Goal: Task Accomplishment & Management: Complete application form

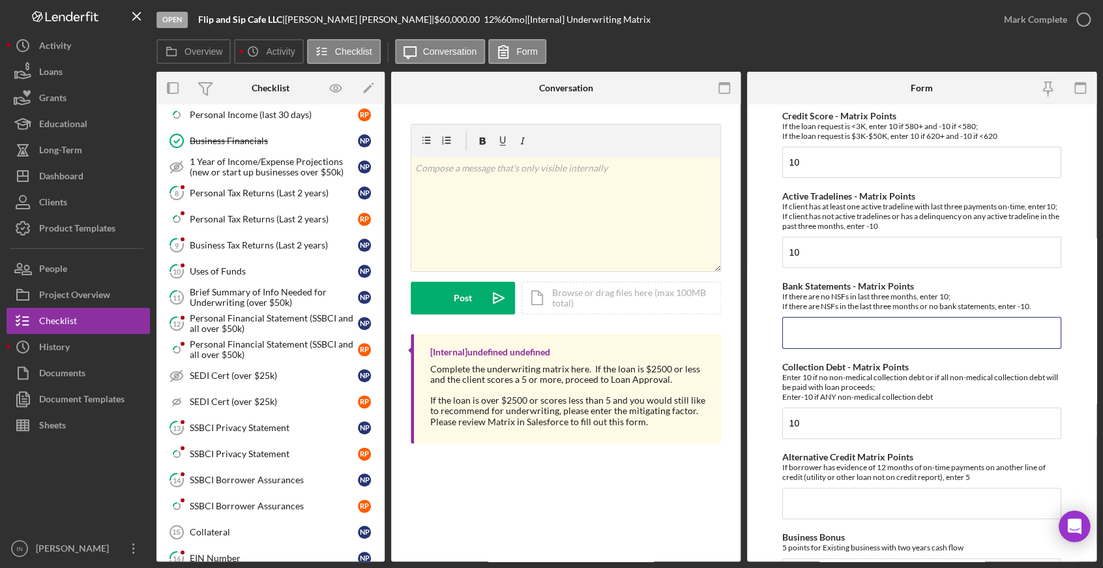
scroll to position [579, 0]
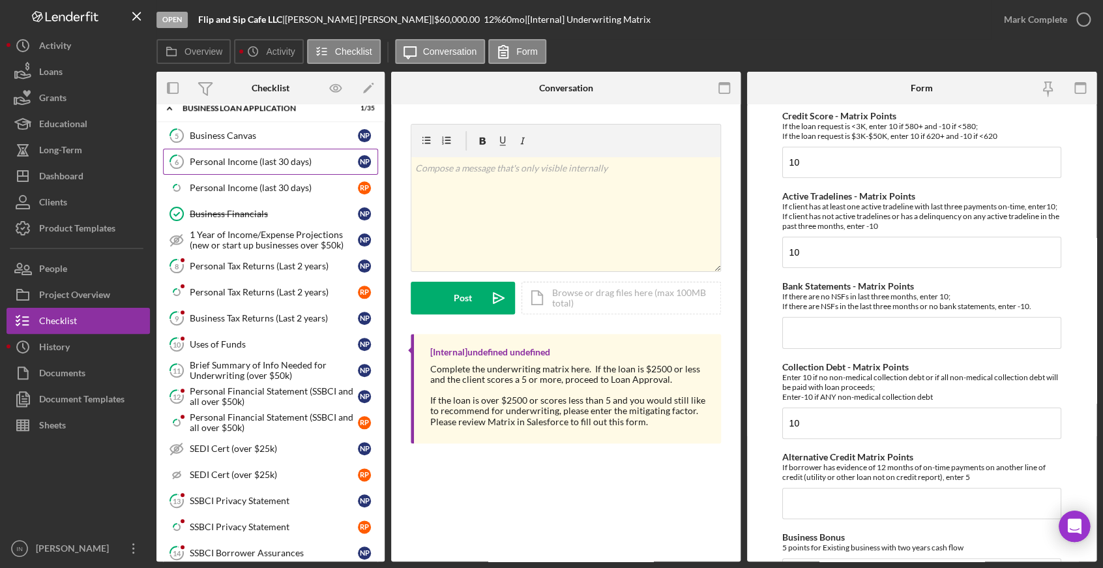
click at [225, 159] on div "Personal Income (last 30 days)" at bounding box center [274, 162] width 168 height 10
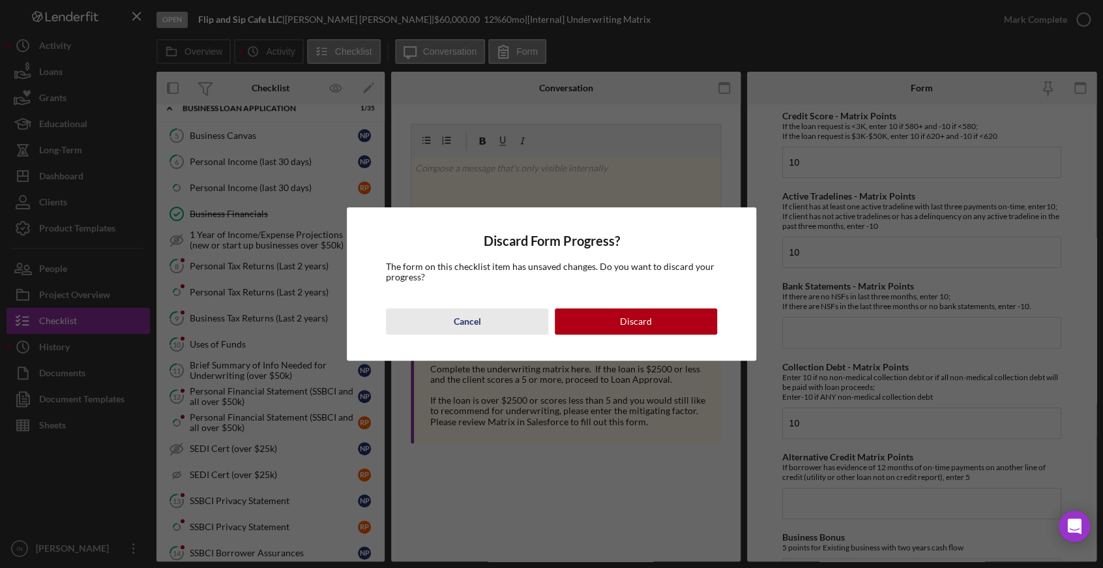
click at [483, 315] on button "Cancel" at bounding box center [467, 321] width 162 height 26
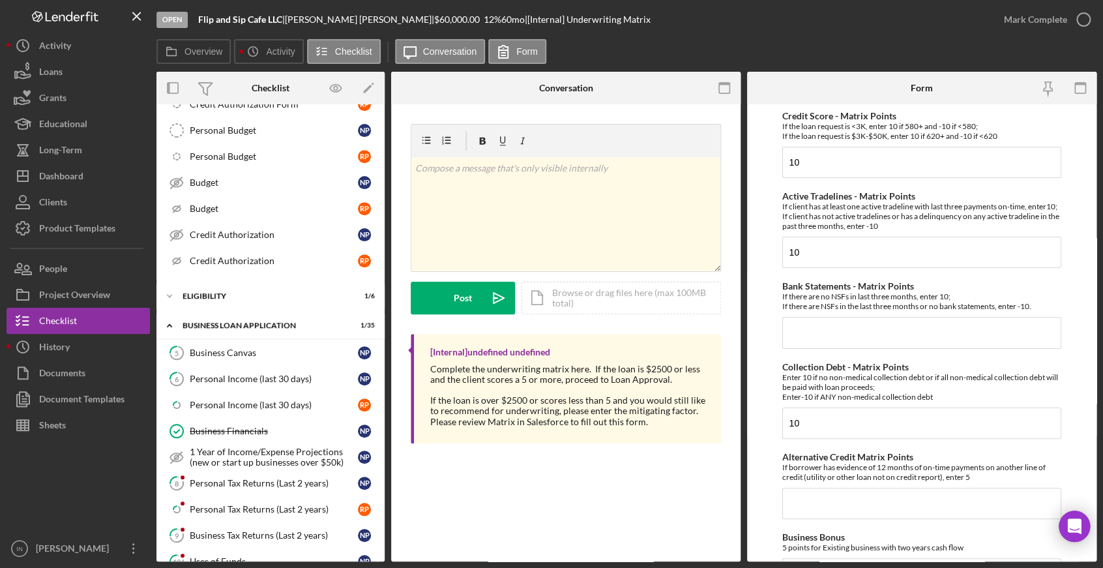
scroll to position [217, 0]
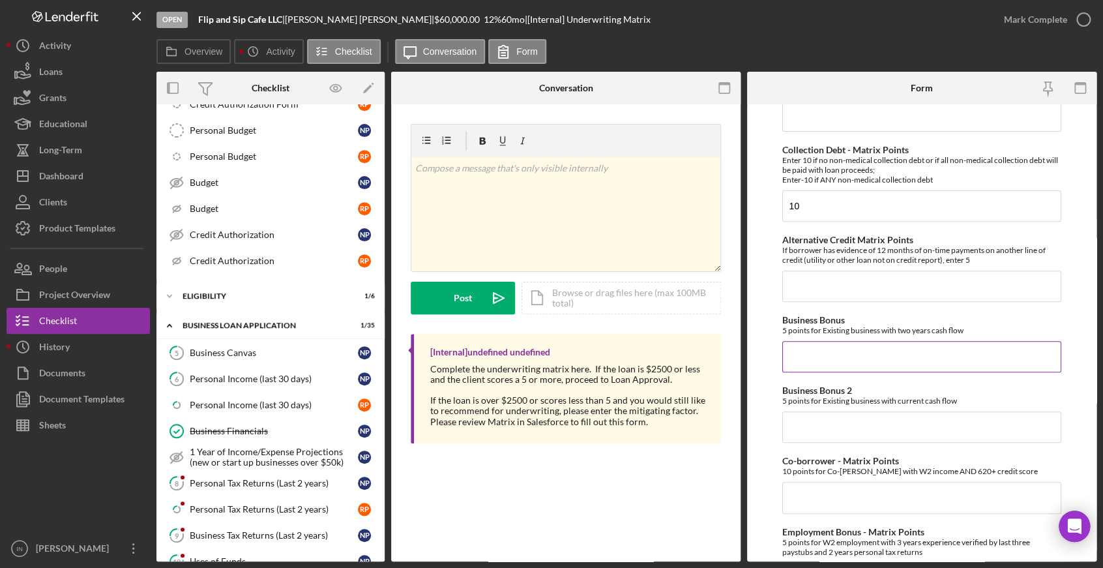
click at [861, 372] on input "Business Bonus" at bounding box center [923, 356] width 280 height 31
type input "0"
click at [826, 442] on input "Business Bonus 2" at bounding box center [923, 427] width 280 height 31
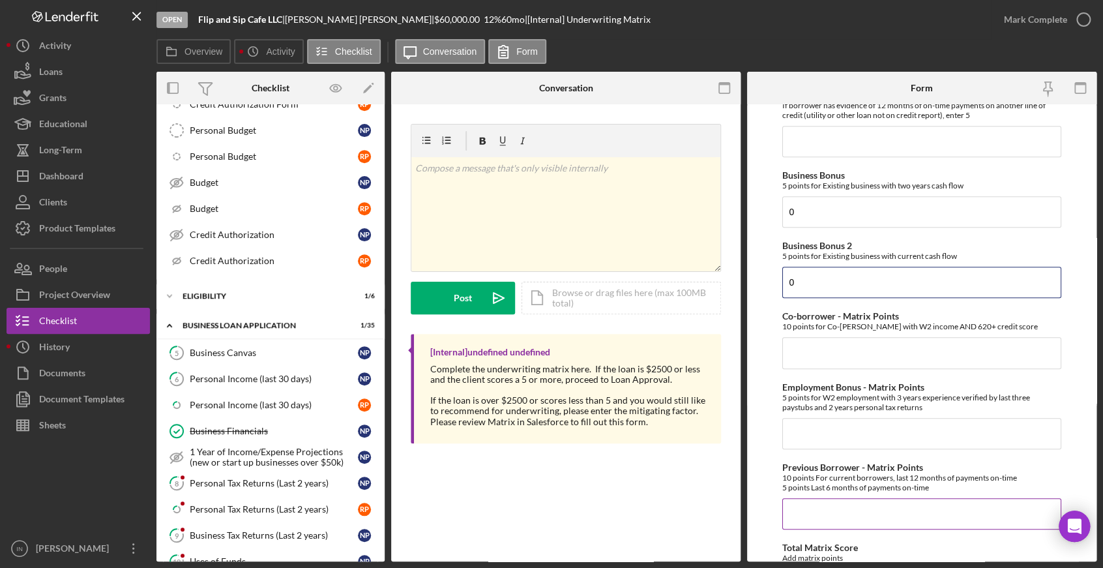
scroll to position [434, 0]
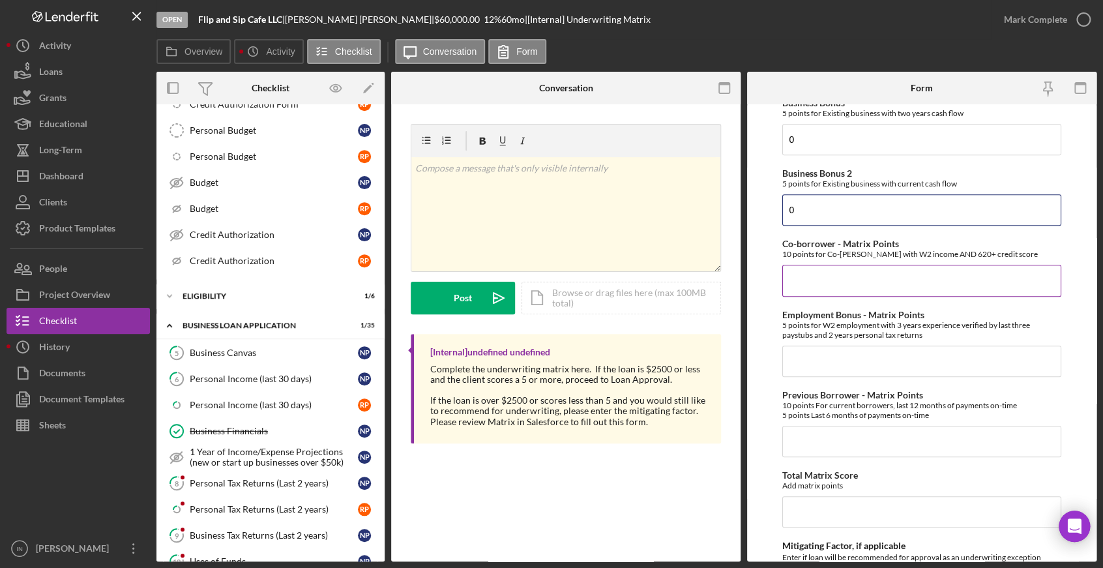
type input "0"
click at [824, 284] on input "Co-borrower - Matrix Points" at bounding box center [923, 280] width 280 height 31
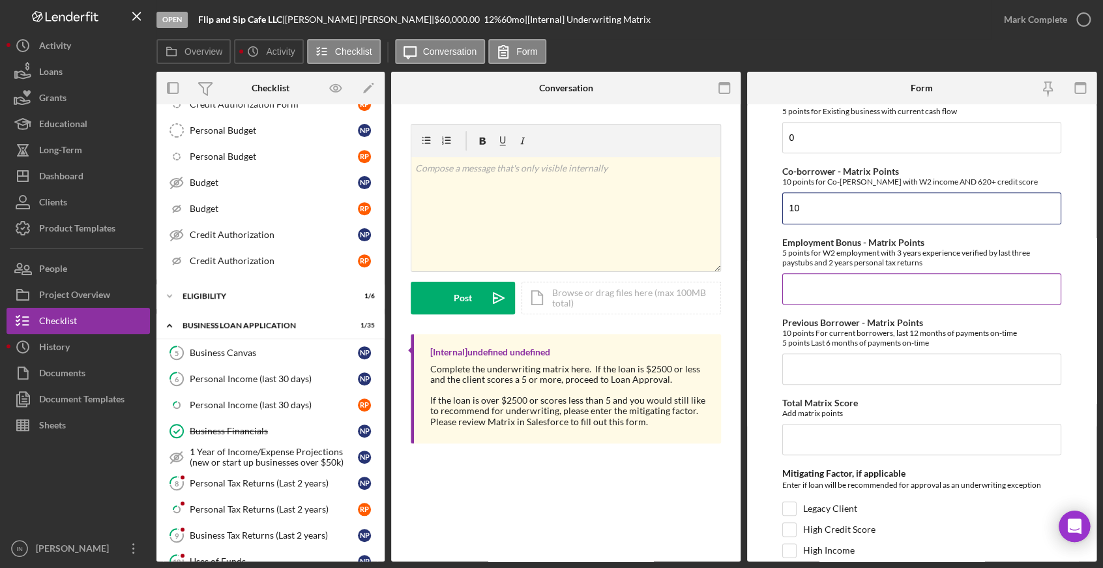
type input "10"
click at [832, 292] on input "Employment Bonus - Matrix Points" at bounding box center [923, 288] width 280 height 31
type input "0"
click at [815, 385] on input "Previous Borrower - Matrix Points" at bounding box center [923, 368] width 280 height 31
type input "0"
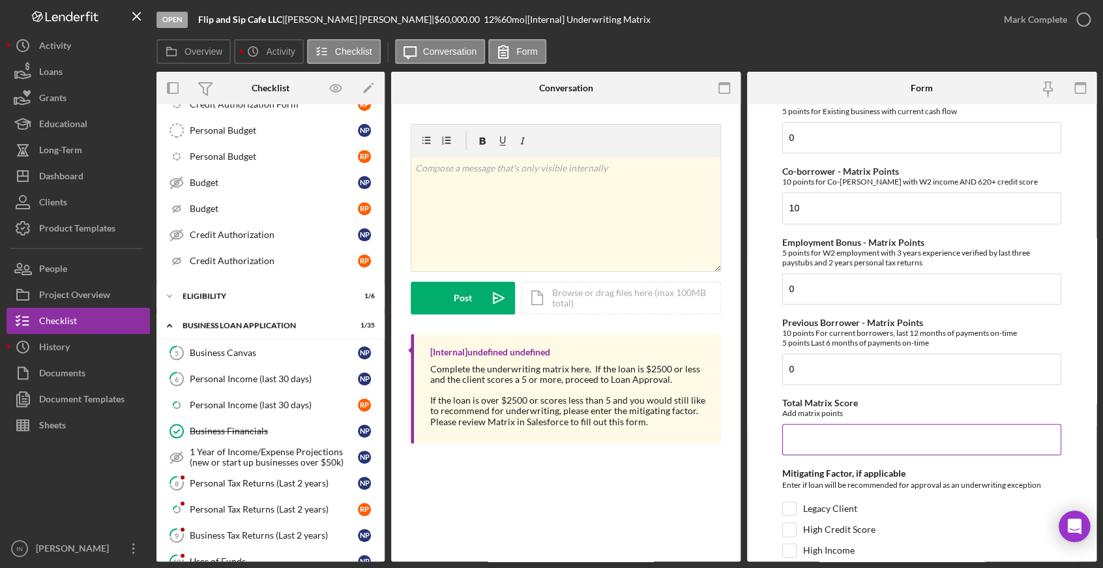
click at [813, 453] on input "Total Matrix Score" at bounding box center [923, 439] width 280 height 31
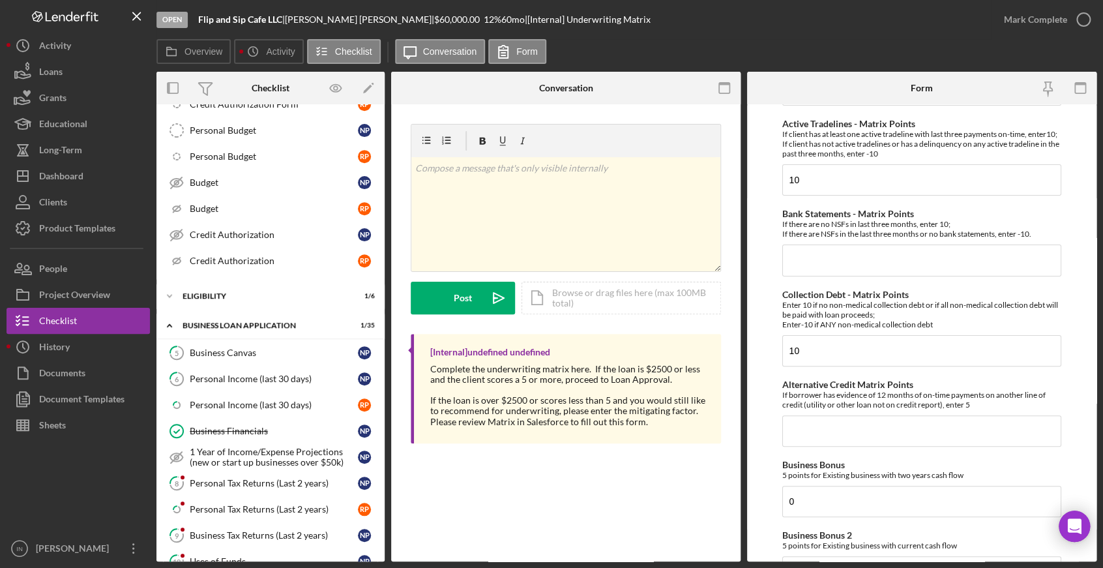
scroll to position [0, 0]
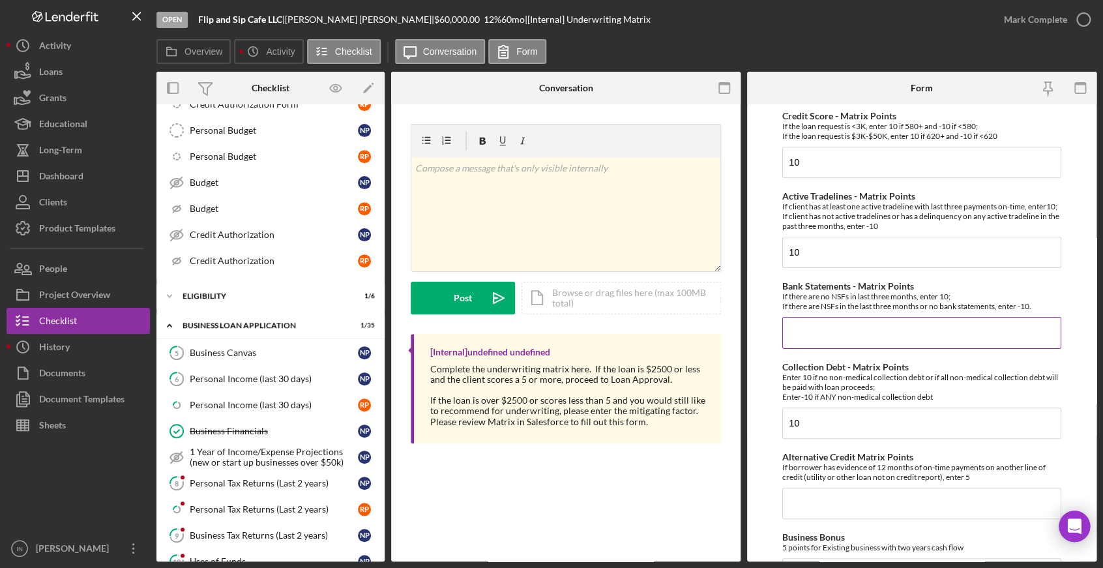
click at [824, 338] on input "Bank Statements - Matrix Points" at bounding box center [923, 332] width 280 height 31
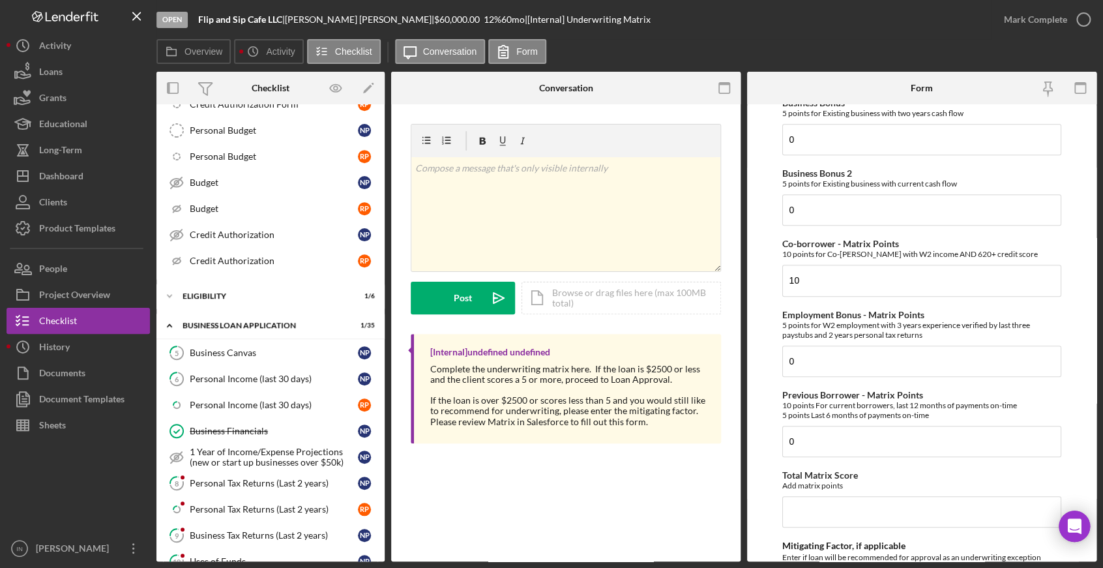
scroll to position [579, 0]
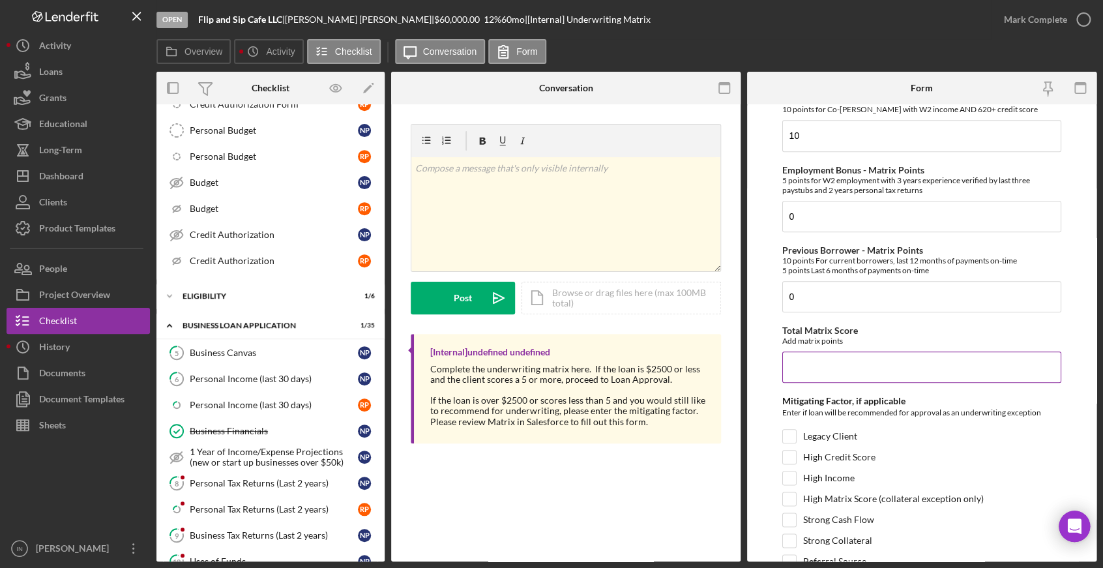
type input "10"
click at [840, 369] on input "Total Matrix Score" at bounding box center [923, 367] width 280 height 31
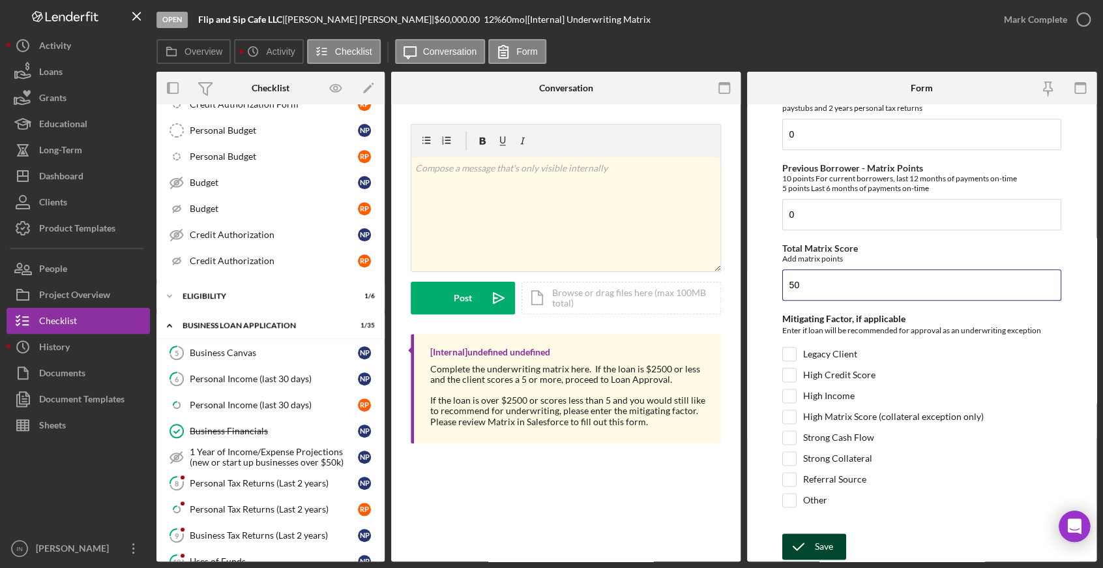
type input "50"
click at [820, 544] on div "Save" at bounding box center [824, 546] width 18 height 26
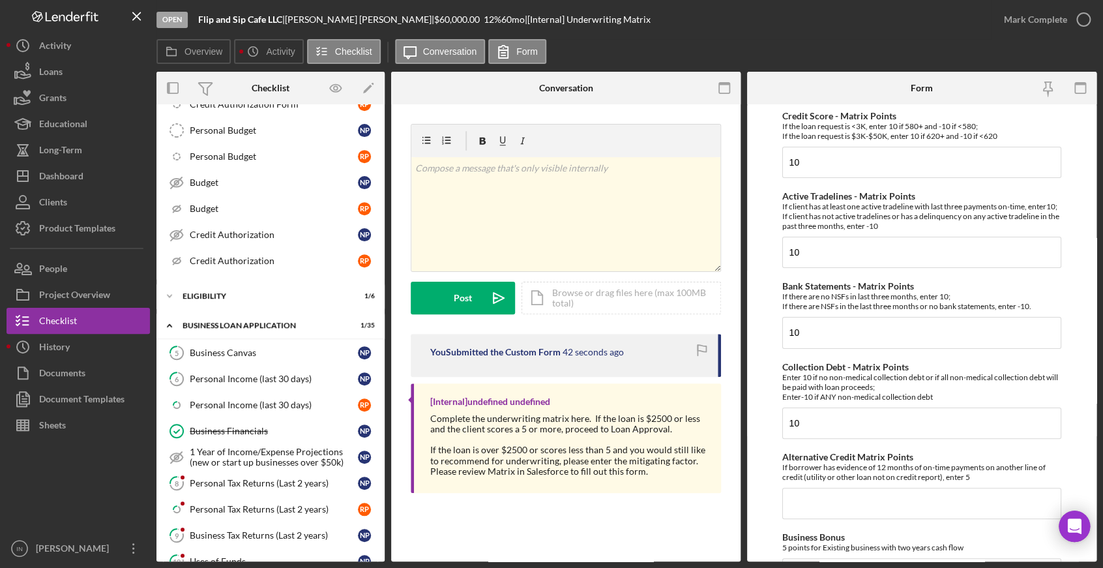
scroll to position [0, 0]
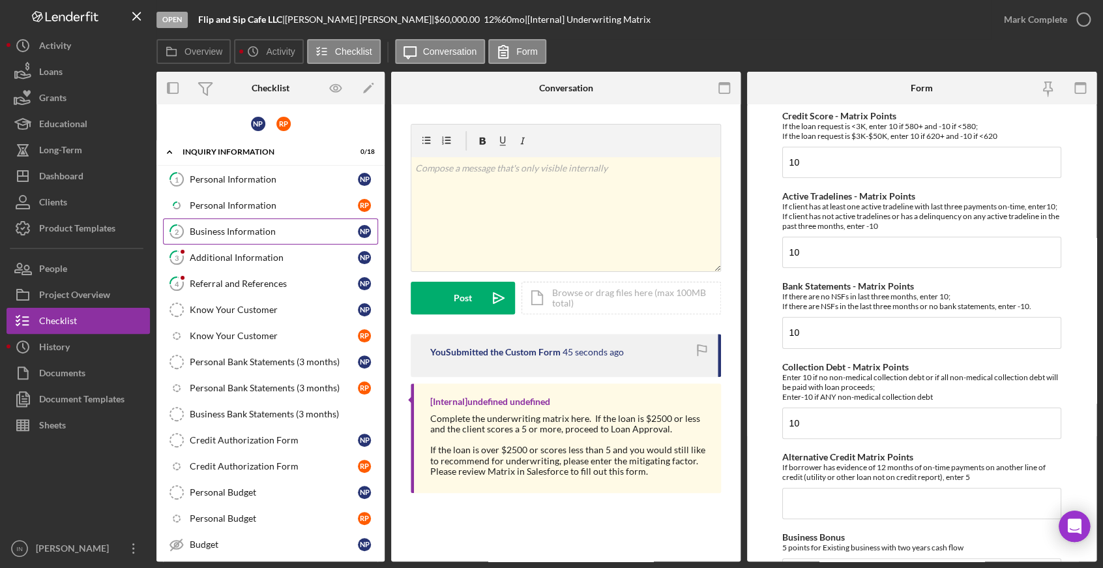
click at [238, 228] on div "Business Information" at bounding box center [274, 231] width 168 height 10
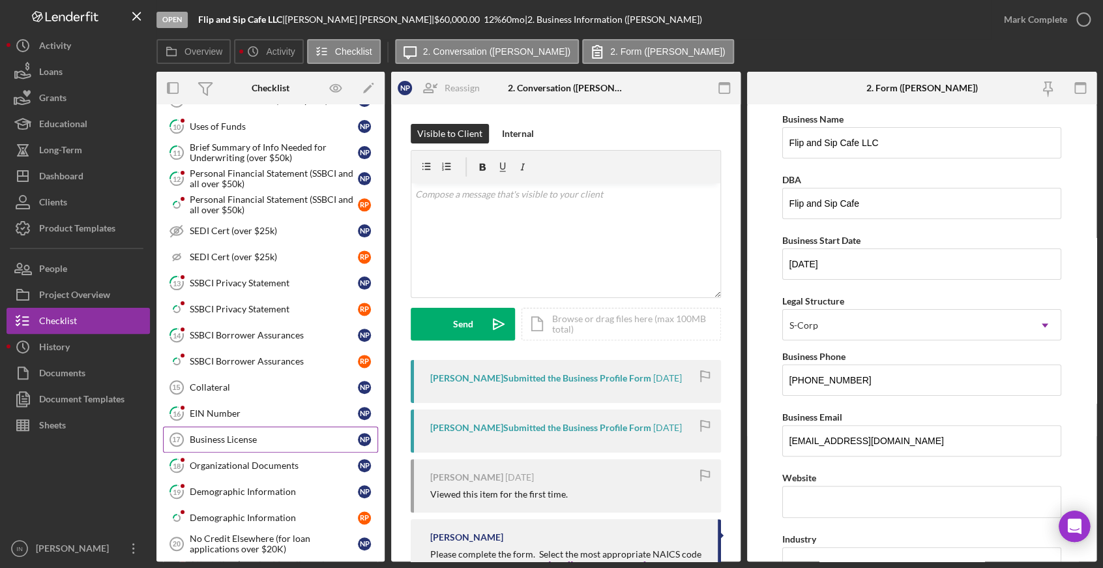
scroll to position [725, 0]
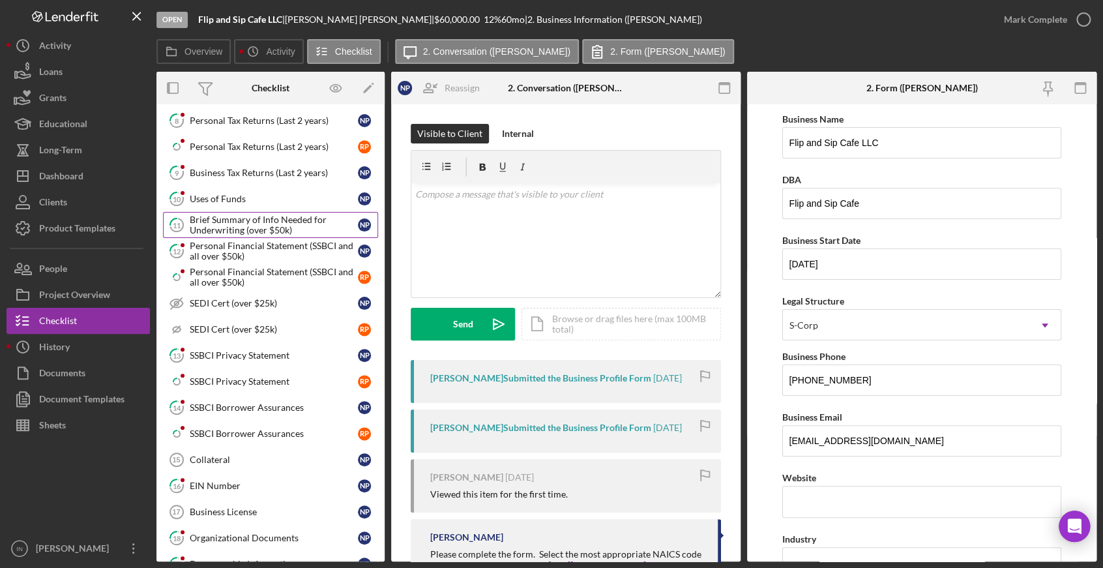
click at [240, 220] on div "Brief Summary of Info Needed for Underwriting (over $50k)" at bounding box center [274, 225] width 168 height 21
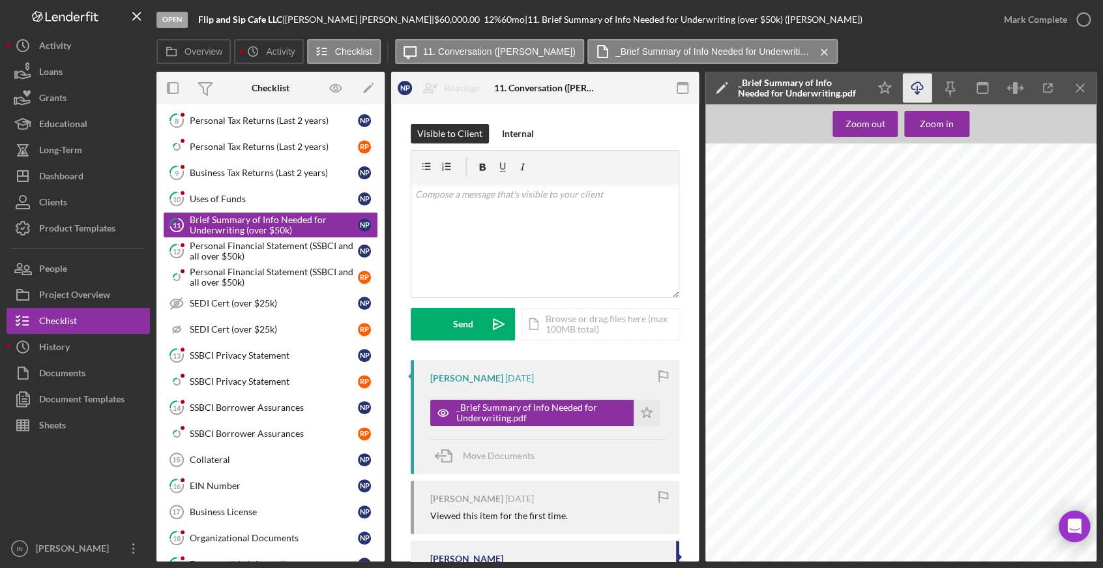
click at [919, 89] on icon "button" at bounding box center [917, 85] width 11 height 7
click at [764, 500] on div "1. Management History My wife and I have successfully owned and operated multip…" at bounding box center [905, 401] width 399 height 517
